Goal: Find specific page/section: Find specific page/section

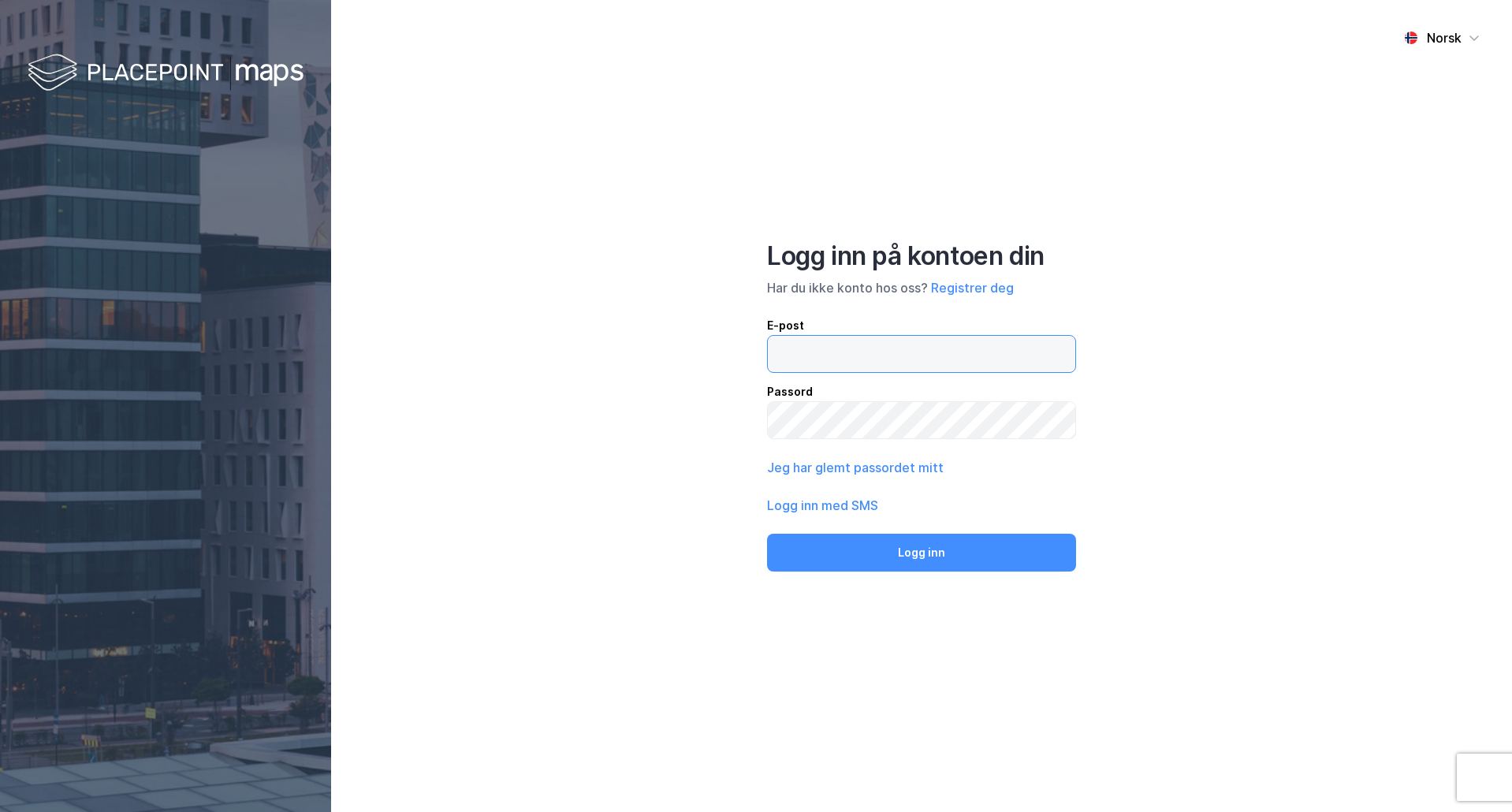
click at [962, 365] on input "email" at bounding box center [921, 354] width 308 height 36
click at [768, 534] on button "Logg inn" at bounding box center [922, 553] width 309 height 38
type input "[EMAIL_ADDRESS][DOMAIN_NAME]"
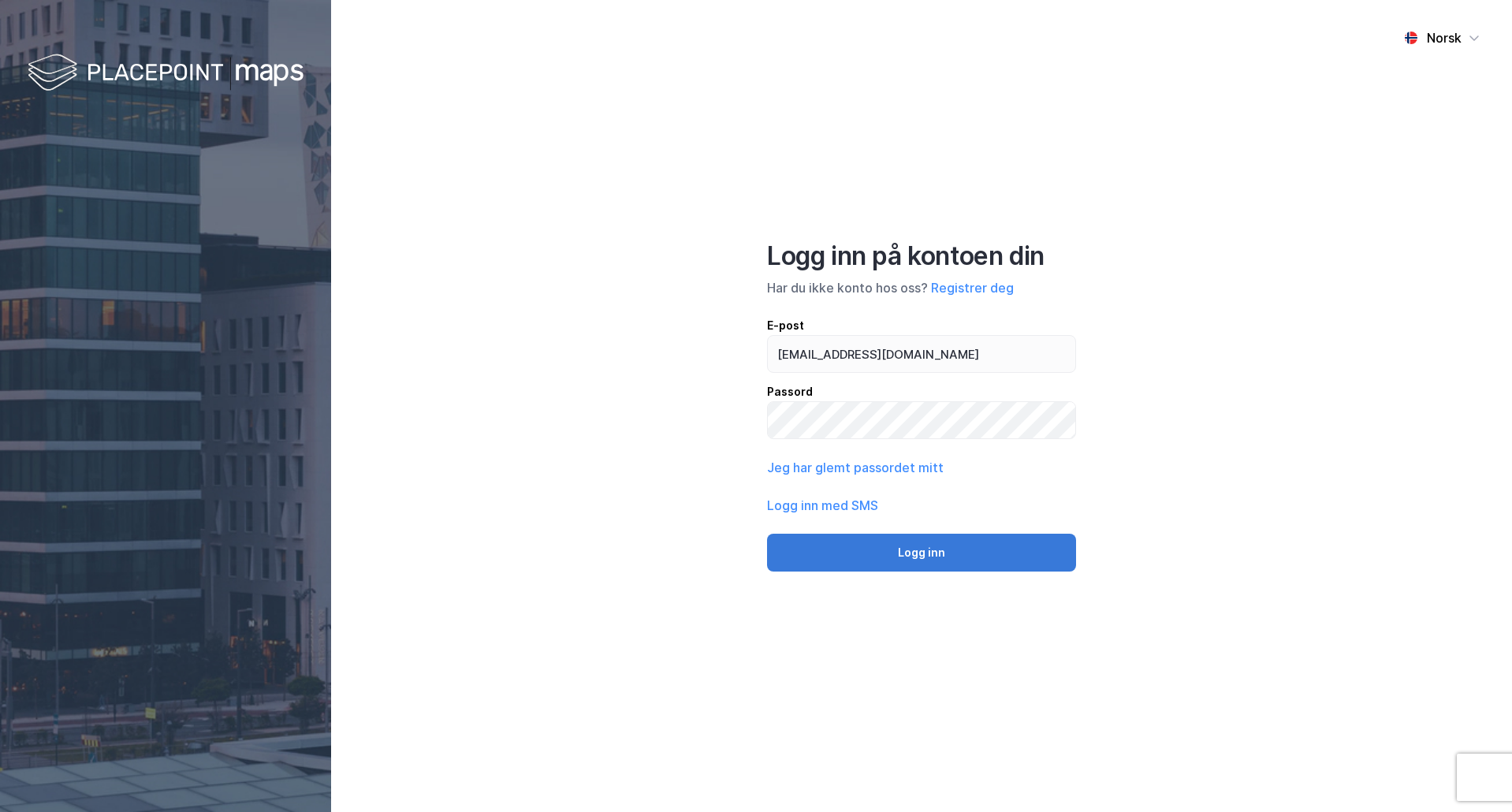
click at [944, 563] on button "Logg inn" at bounding box center [922, 553] width 309 height 38
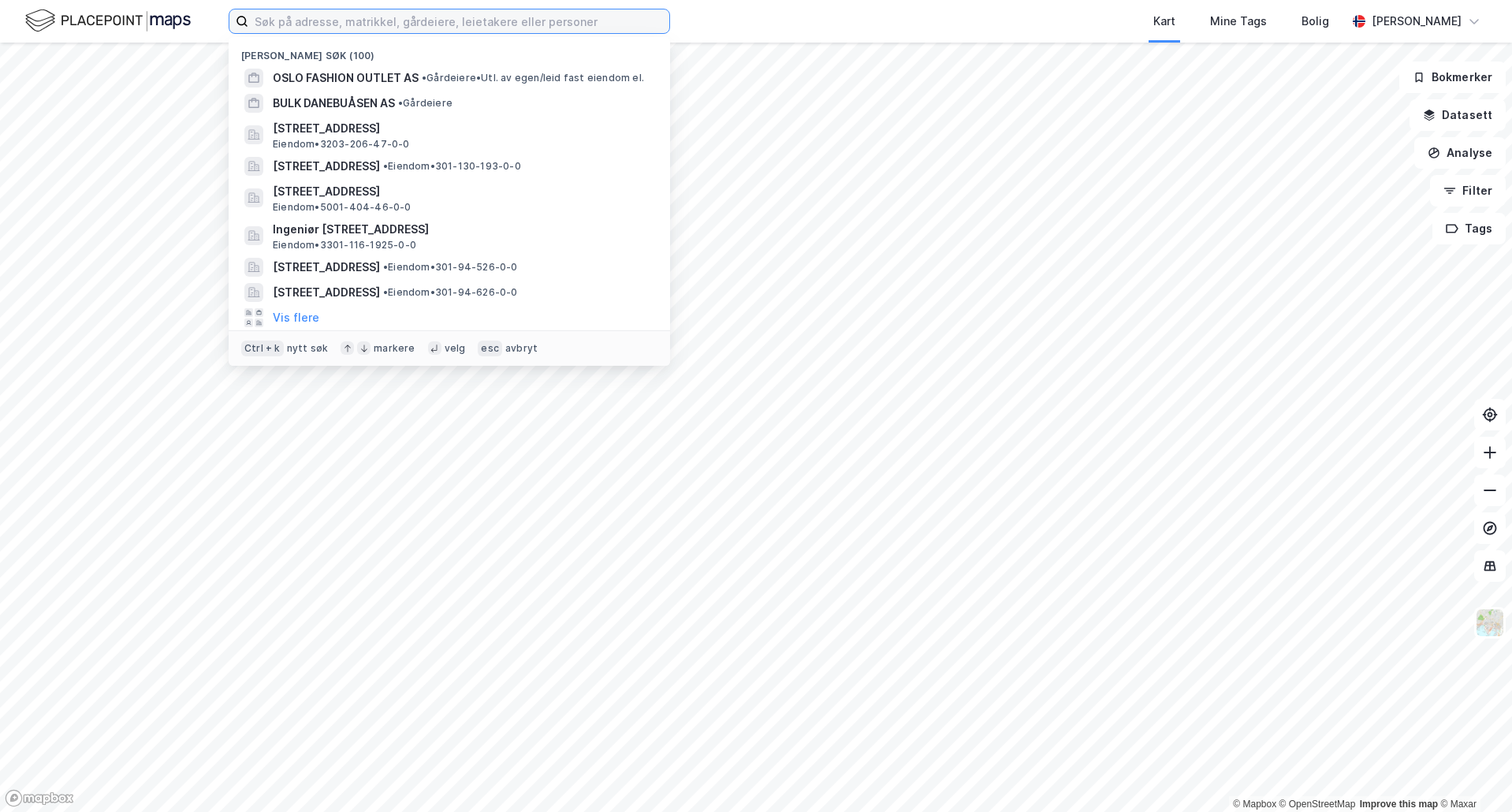
click at [337, 22] on input at bounding box center [458, 21] width 421 height 23
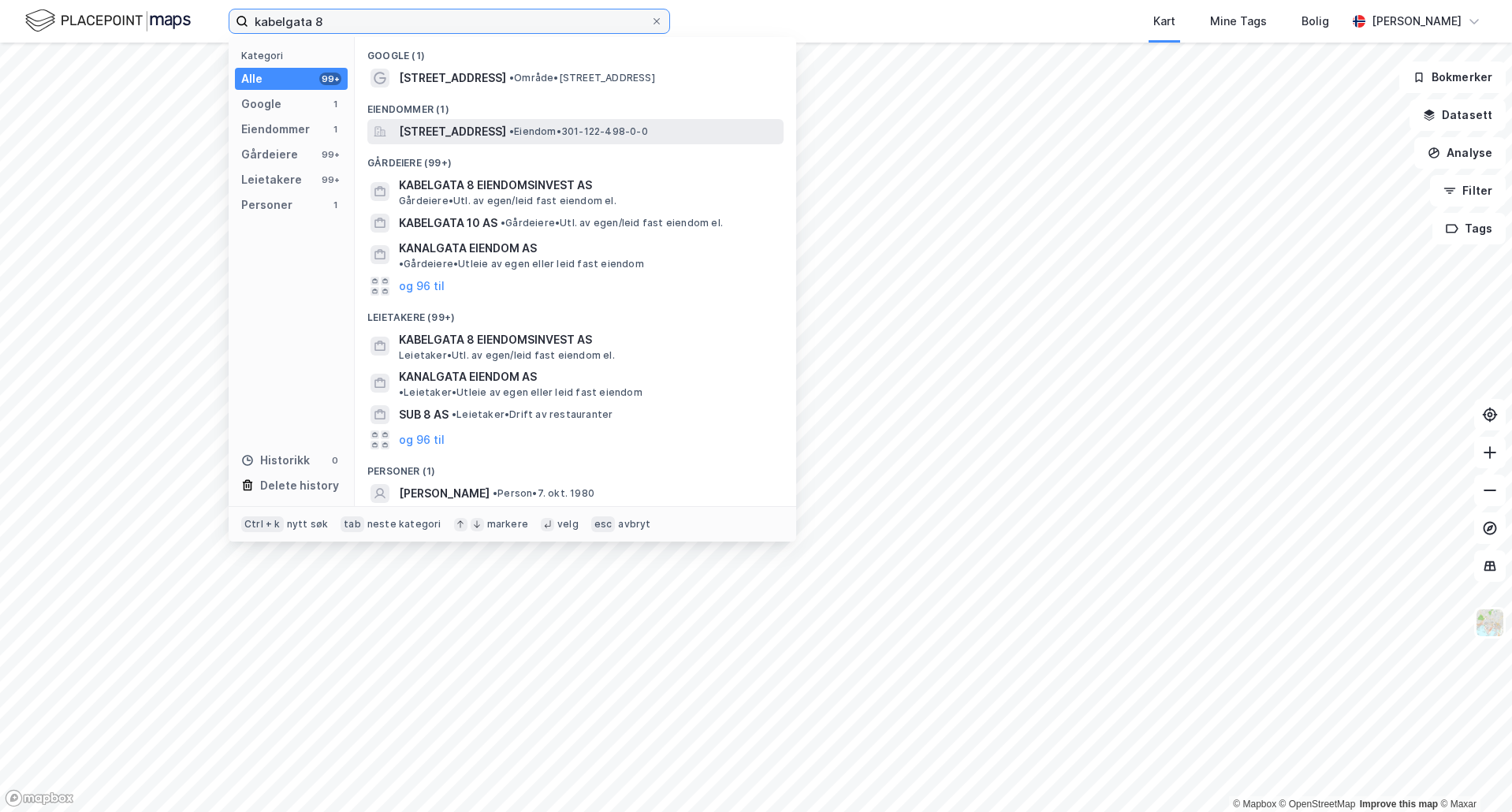
type input "kabelgata 8"
click at [507, 133] on span "[STREET_ADDRESS]" at bounding box center [452, 132] width 107 height 19
